Goal: Information Seeking & Learning: Find specific fact

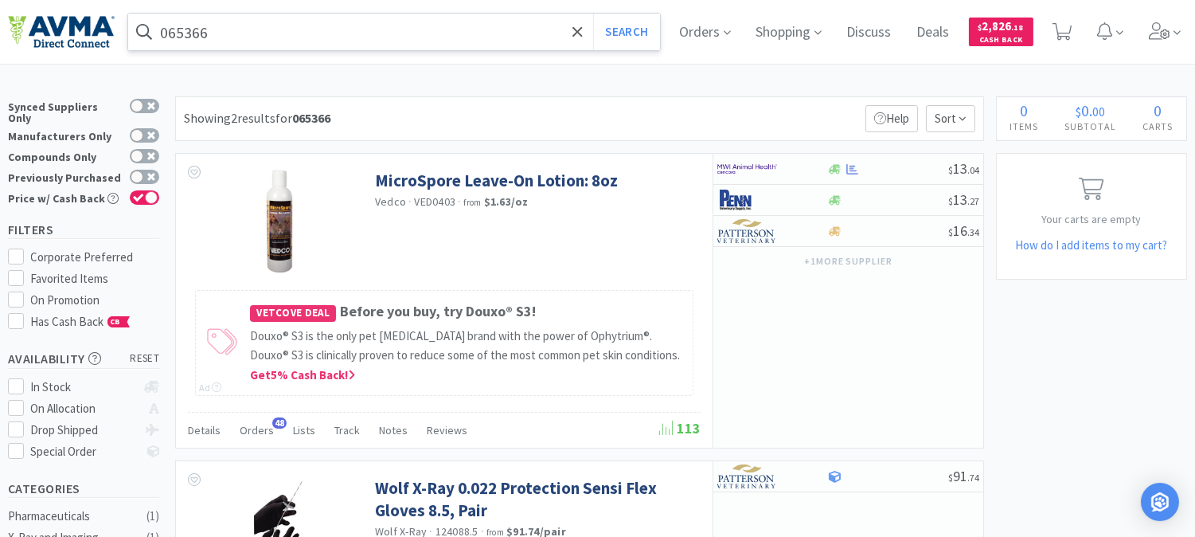
click at [247, 44] on input "065366" at bounding box center [394, 32] width 532 height 37
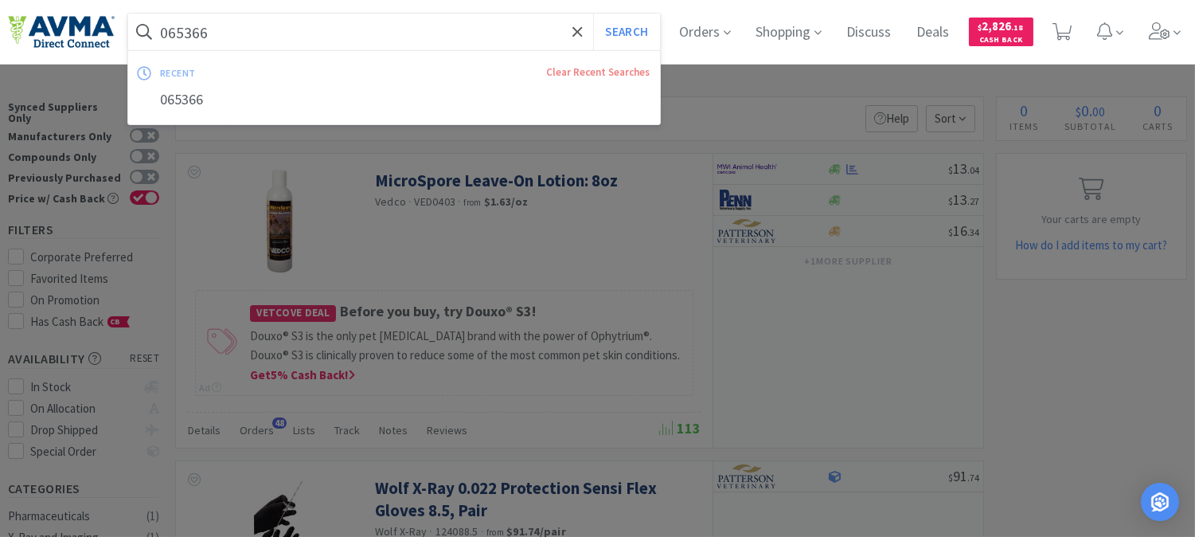
paste input "122740"
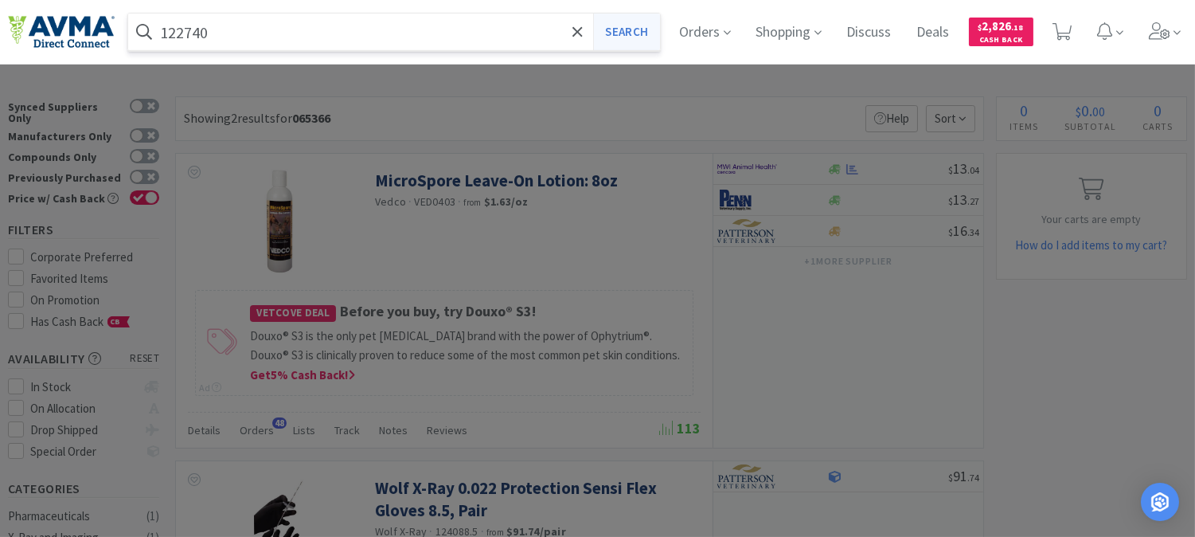
type input "122740"
click at [645, 32] on button "Search" at bounding box center [626, 32] width 66 height 37
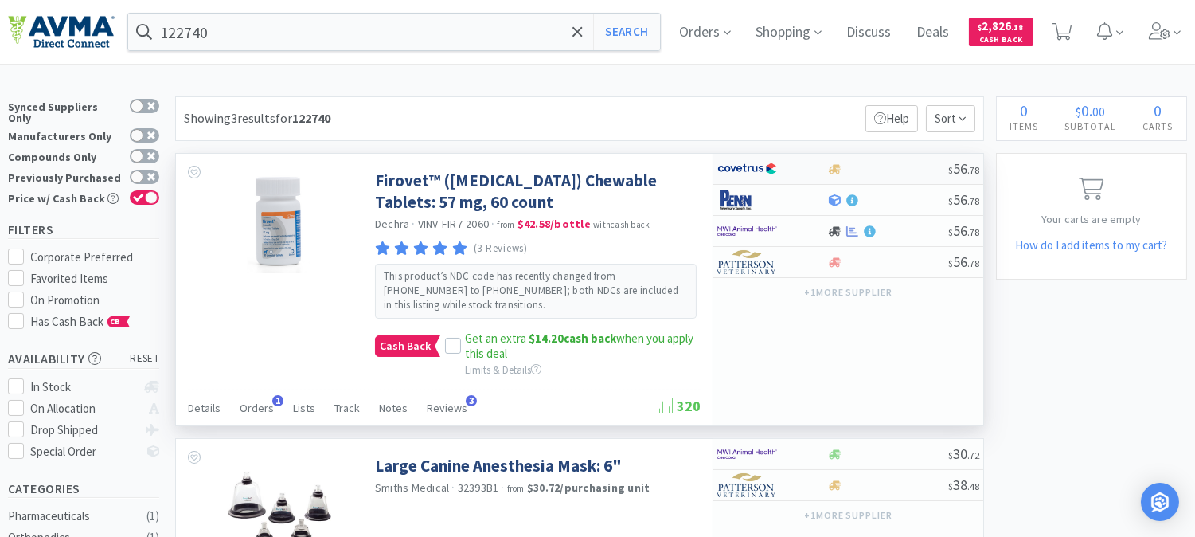
click at [750, 165] on img at bounding box center [747, 169] width 60 height 24
select select "1"
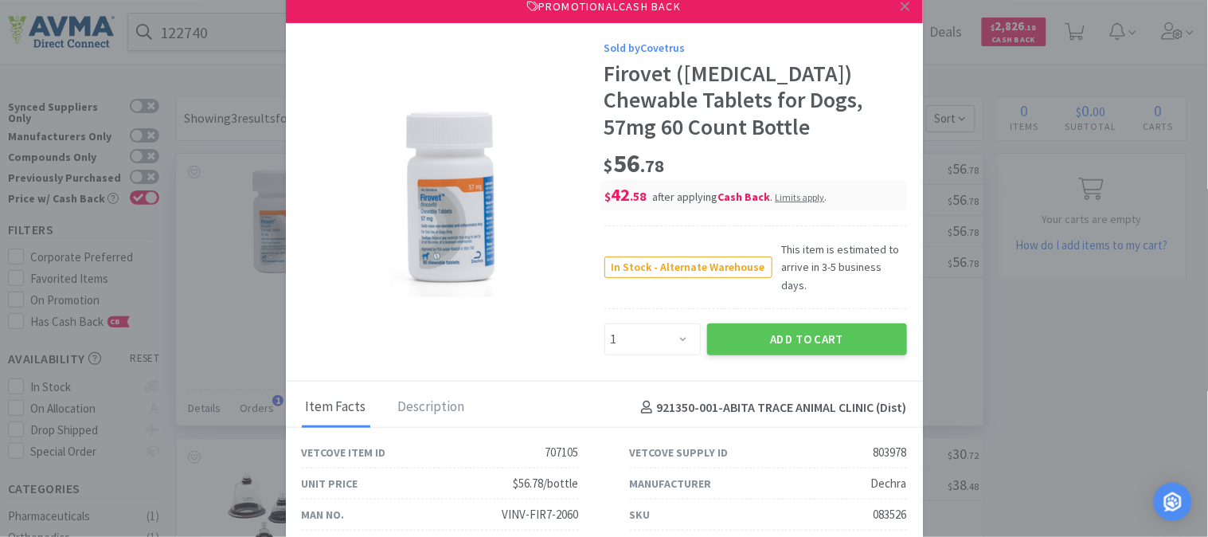
click at [873, 505] on div "083526" at bounding box center [889, 514] width 33 height 19
copy div "083526"
click at [900, 8] on icon at bounding box center [904, 6] width 9 height 9
